Goal: Check status

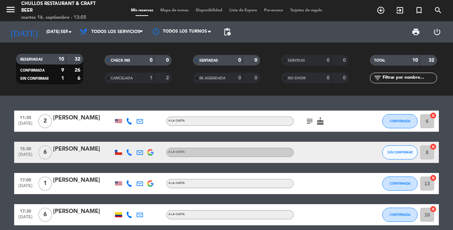
click at [119, 79] on span "CANCELADA" at bounding box center [122, 78] width 22 height 4
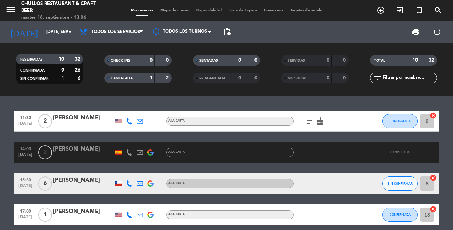
click at [119, 79] on span "CANCELADA" at bounding box center [122, 78] width 22 height 4
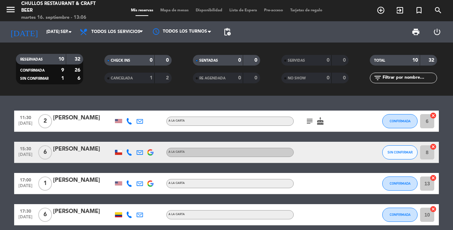
click at [132, 81] on div "CANCELADA" at bounding box center [122, 78] width 33 height 8
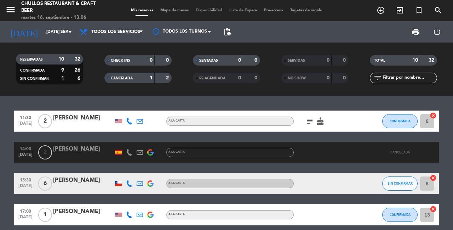
click at [124, 83] on div "CANCELADA 1 2" at bounding box center [137, 78] width 67 height 11
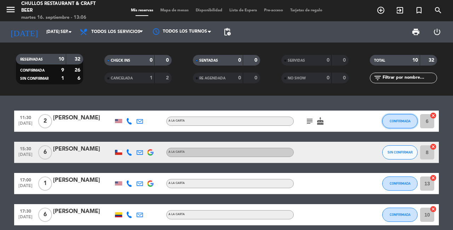
click at [397, 120] on span "CONFIRMADA" at bounding box center [400, 121] width 21 height 4
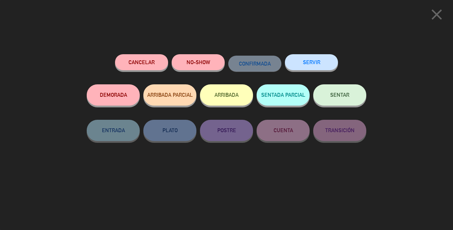
click at [441, 13] on icon "close" at bounding box center [437, 15] width 18 height 18
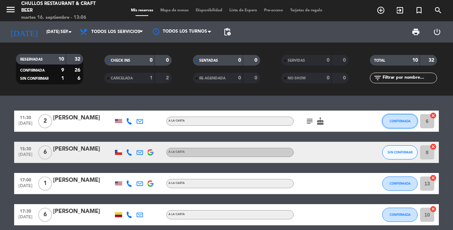
click at [403, 122] on span "CONFIRMADA" at bounding box center [400, 121] width 21 height 4
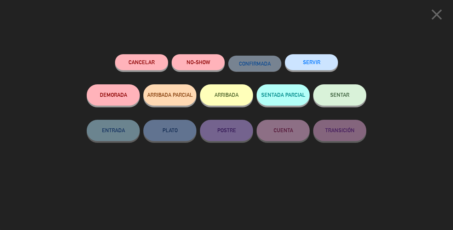
click at [436, 16] on icon "close" at bounding box center [437, 15] width 18 height 18
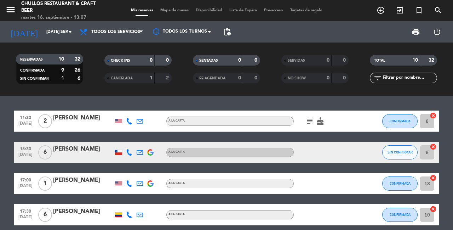
click at [324, 122] on icon "cake" at bounding box center [320, 121] width 8 height 8
click at [306, 123] on icon "subject" at bounding box center [309, 121] width 8 height 8
click at [307, 120] on icon "subject" at bounding box center [309, 121] width 8 height 8
click at [310, 120] on icon "subject" at bounding box center [309, 121] width 8 height 8
click at [76, 126] on div at bounding box center [83, 126] width 60 height 6
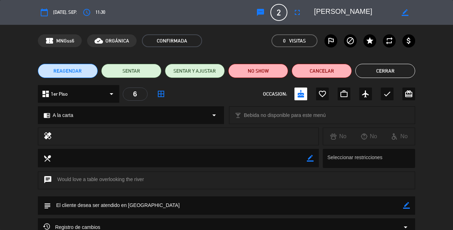
click at [48, 10] on icon "calendar_today" at bounding box center [44, 12] width 8 height 8
click at [65, 15] on span "[DATE], sep." at bounding box center [65, 12] width 24 height 8
